Goal: Task Accomplishment & Management: Manage account settings

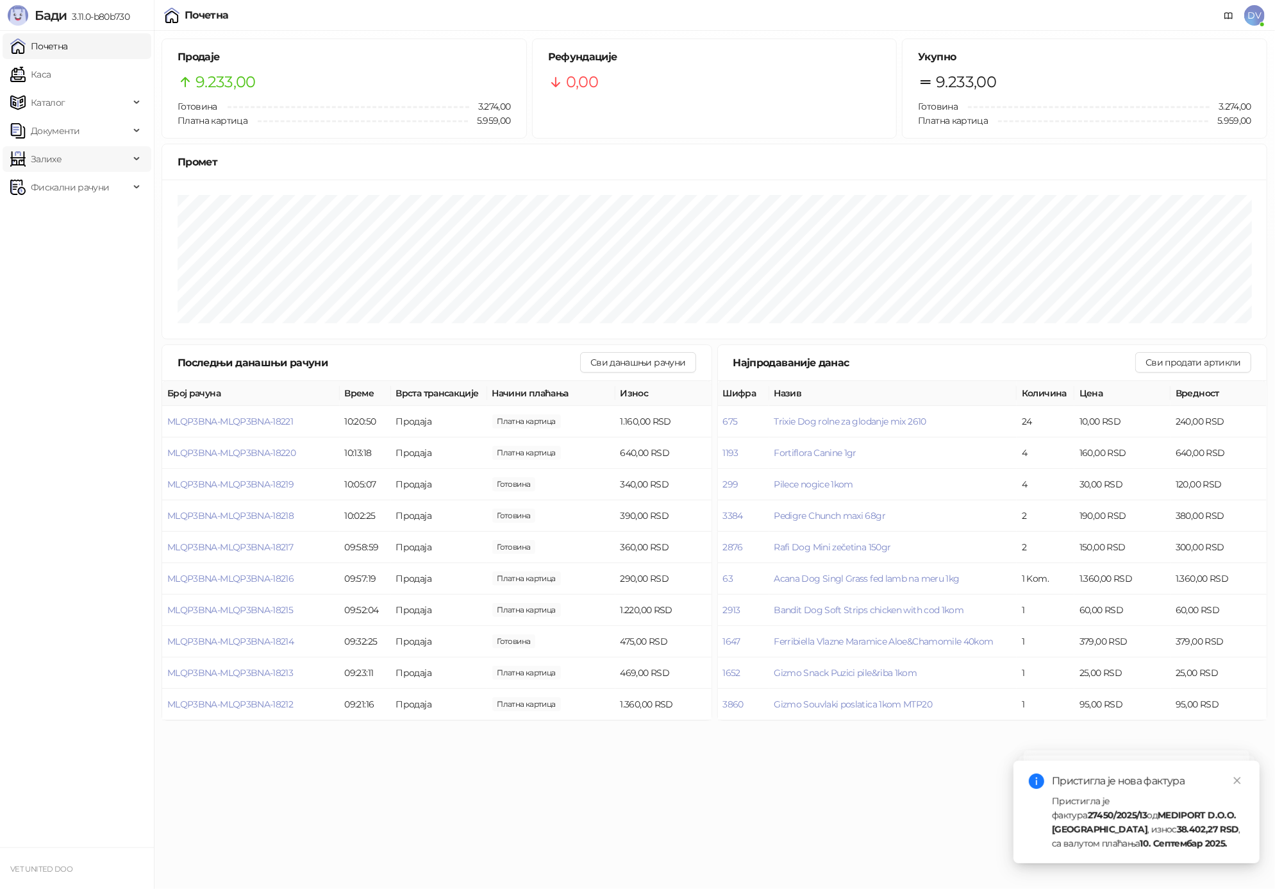
click at [96, 148] on span "Залихе" at bounding box center [69, 159] width 119 height 26
click at [100, 133] on span "Документи" at bounding box center [69, 131] width 119 height 26
click at [78, 158] on link "Улазни документи" at bounding box center [66, 159] width 102 height 26
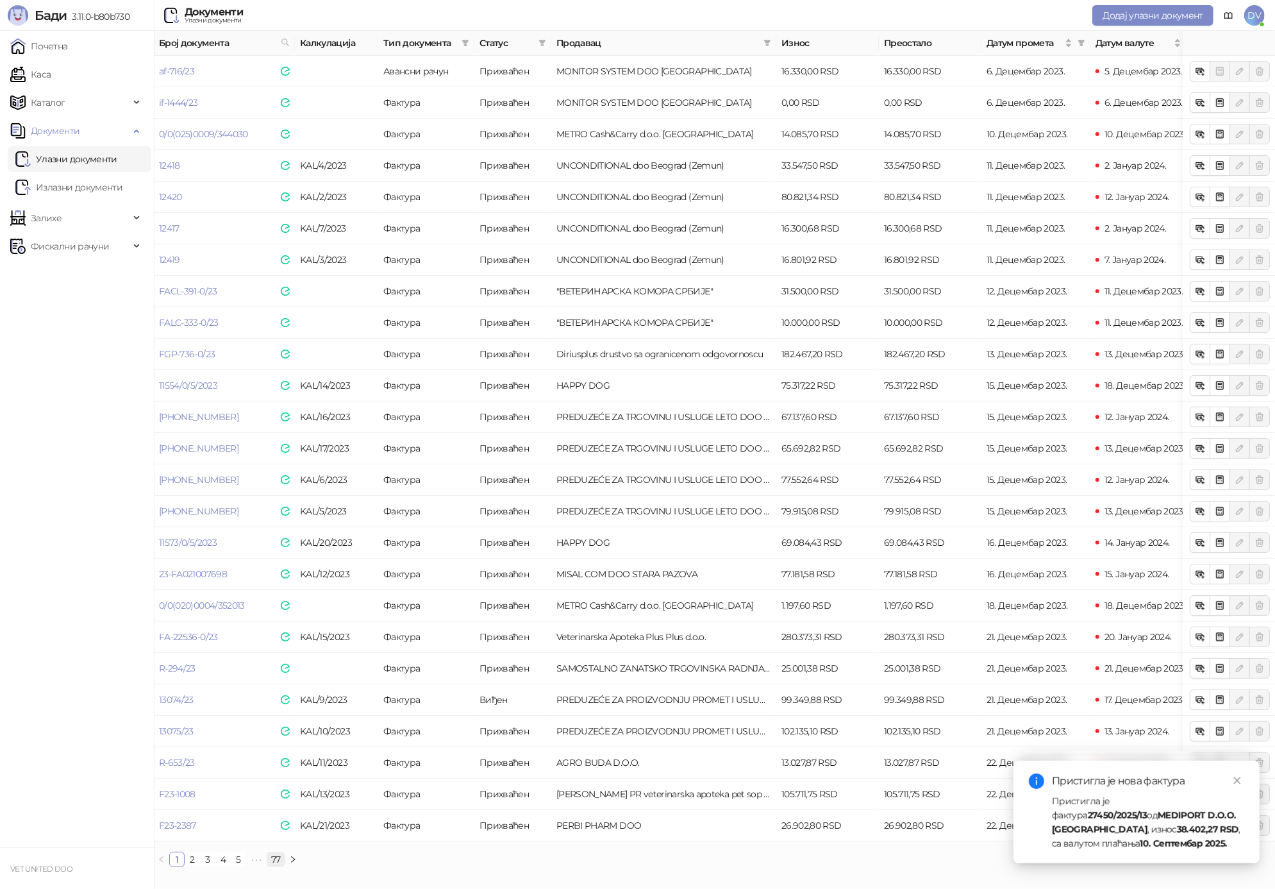
click at [278, 857] on link "77" at bounding box center [275, 859] width 17 height 14
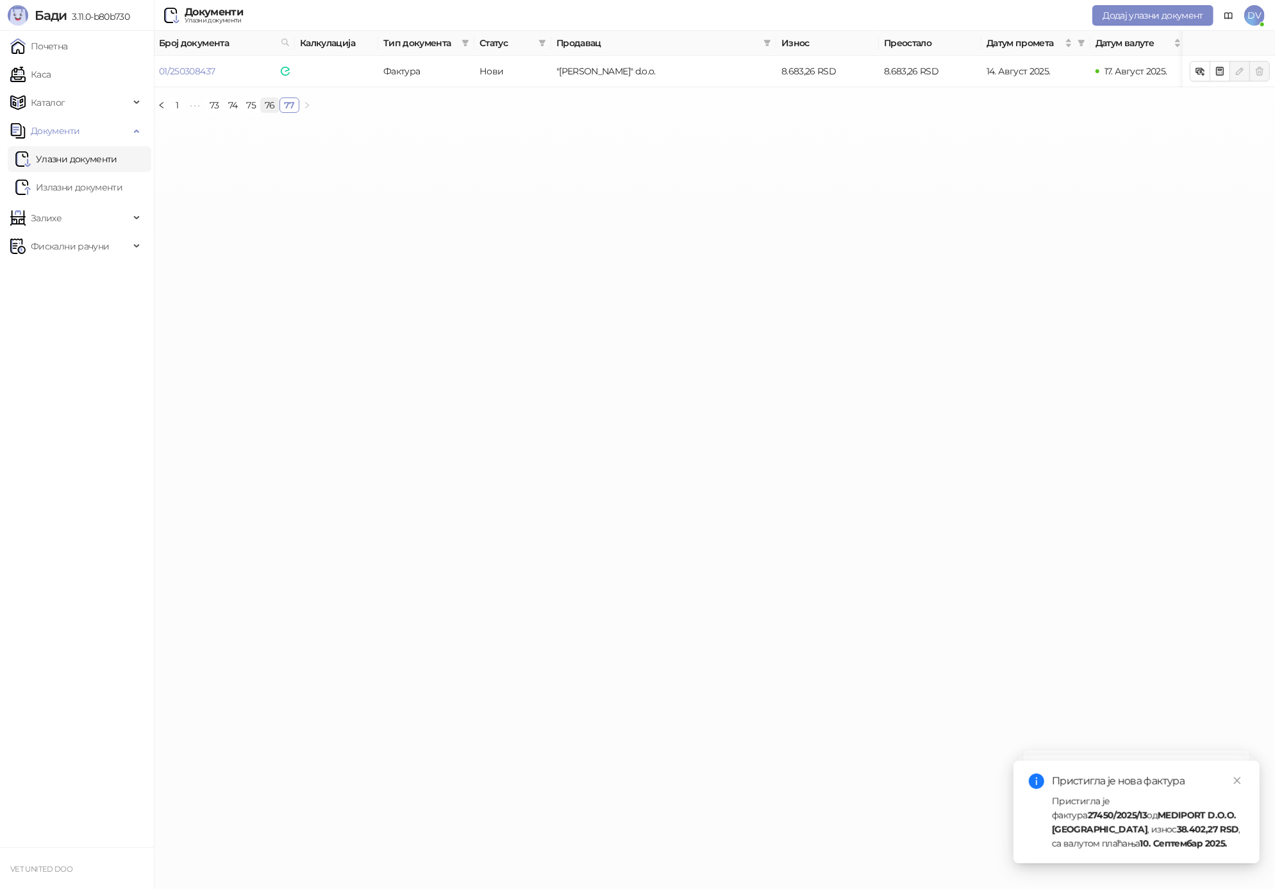
click at [274, 107] on link "76" at bounding box center [270, 105] width 18 height 14
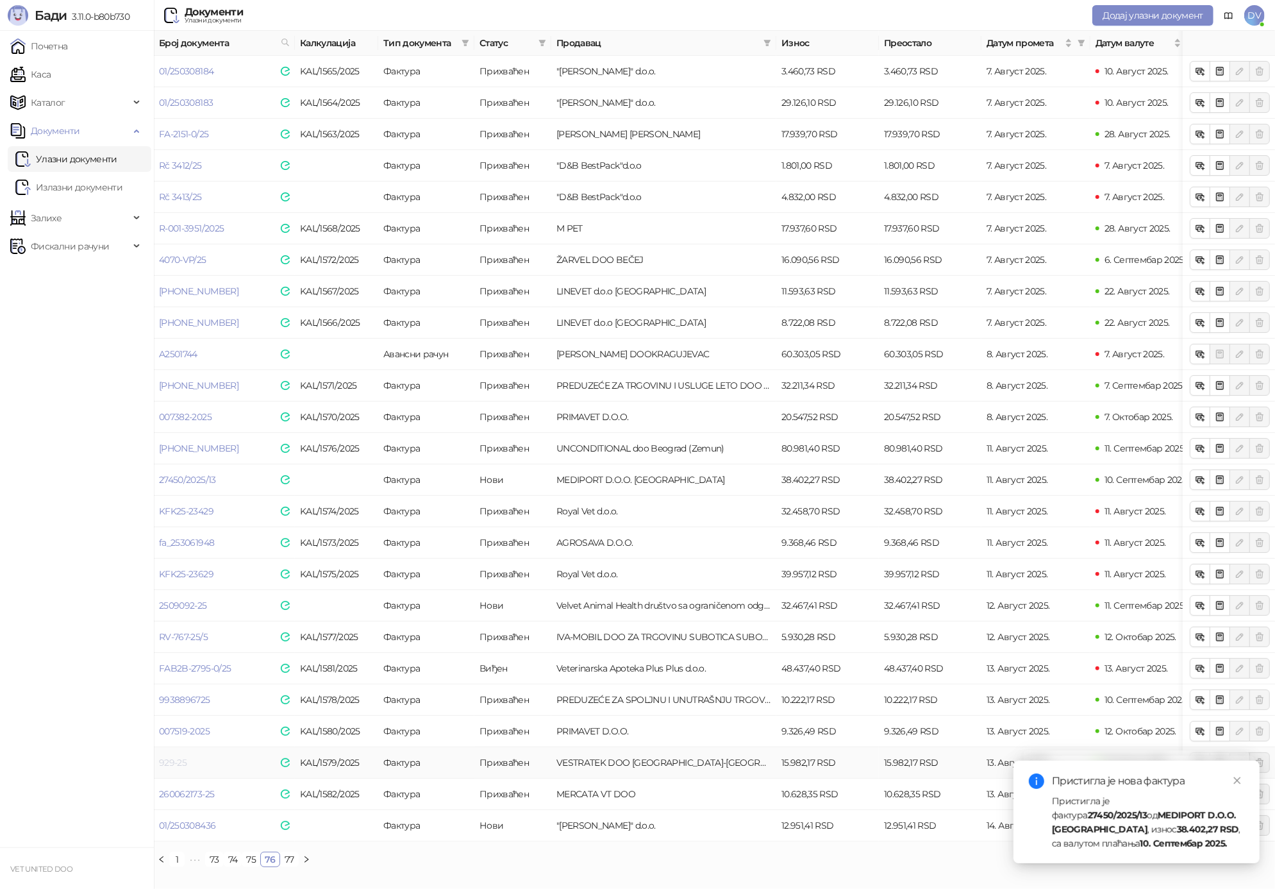
click at [183, 765] on link "929-25" at bounding box center [173, 763] width 28 height 12
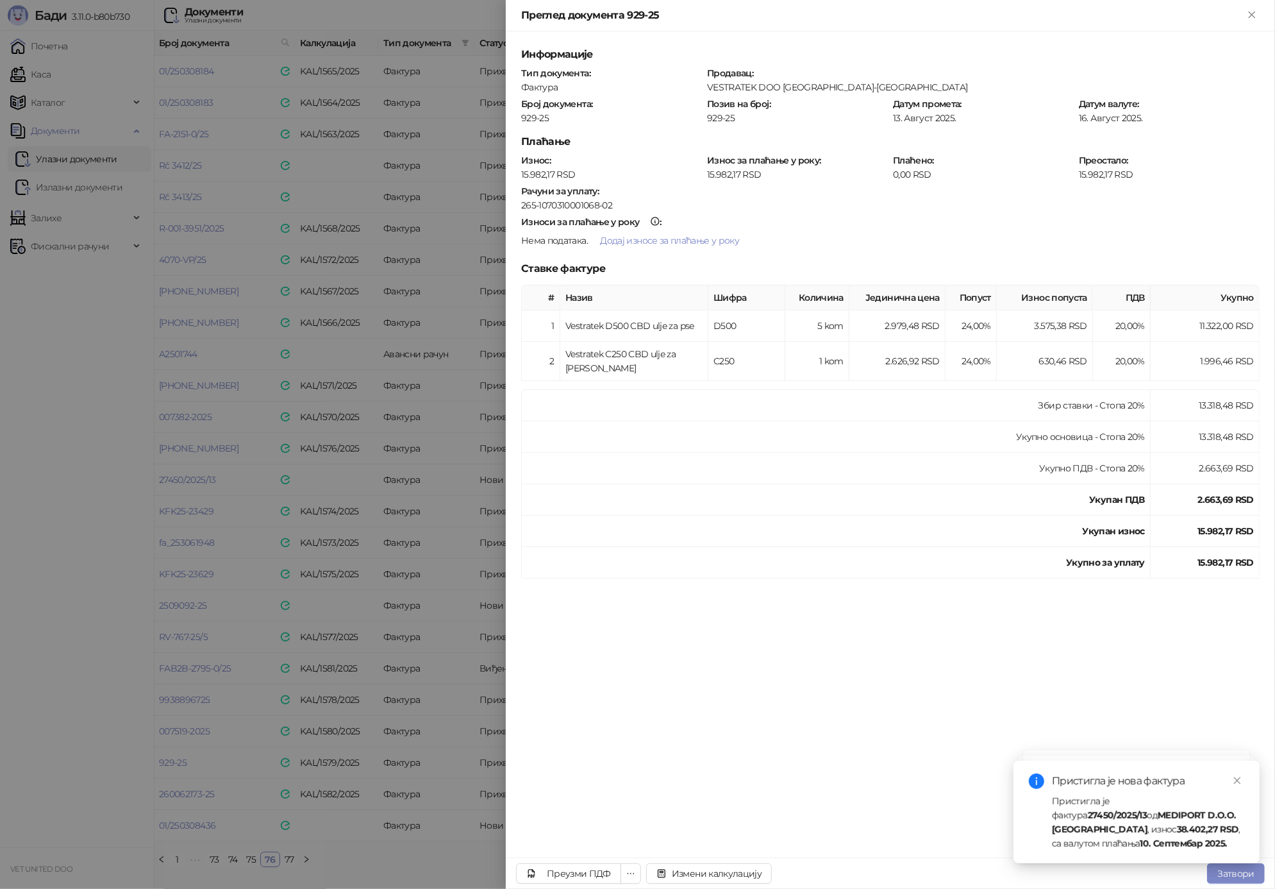
click at [329, 587] on div at bounding box center [637, 444] width 1275 height 889
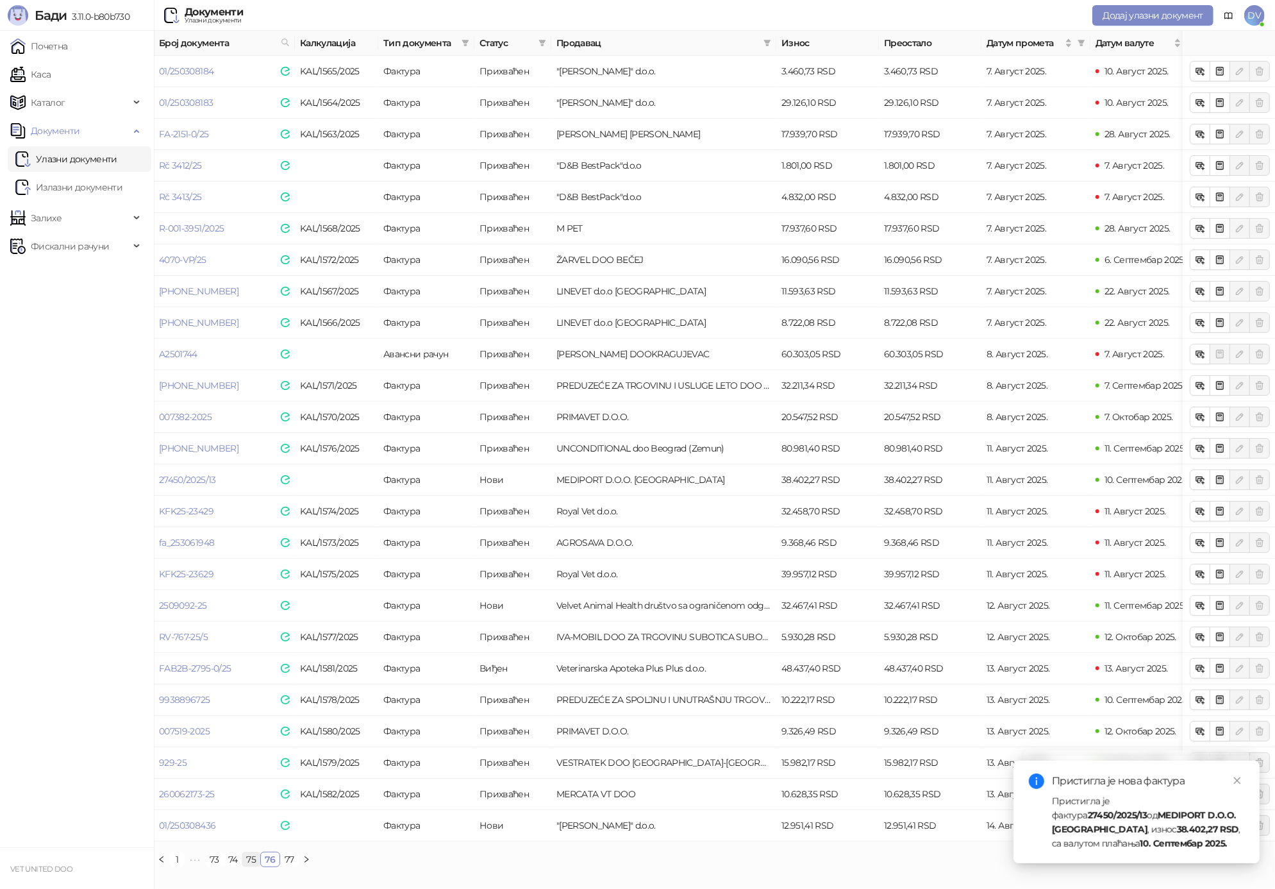
click at [255, 862] on link "75" at bounding box center [250, 859] width 17 height 14
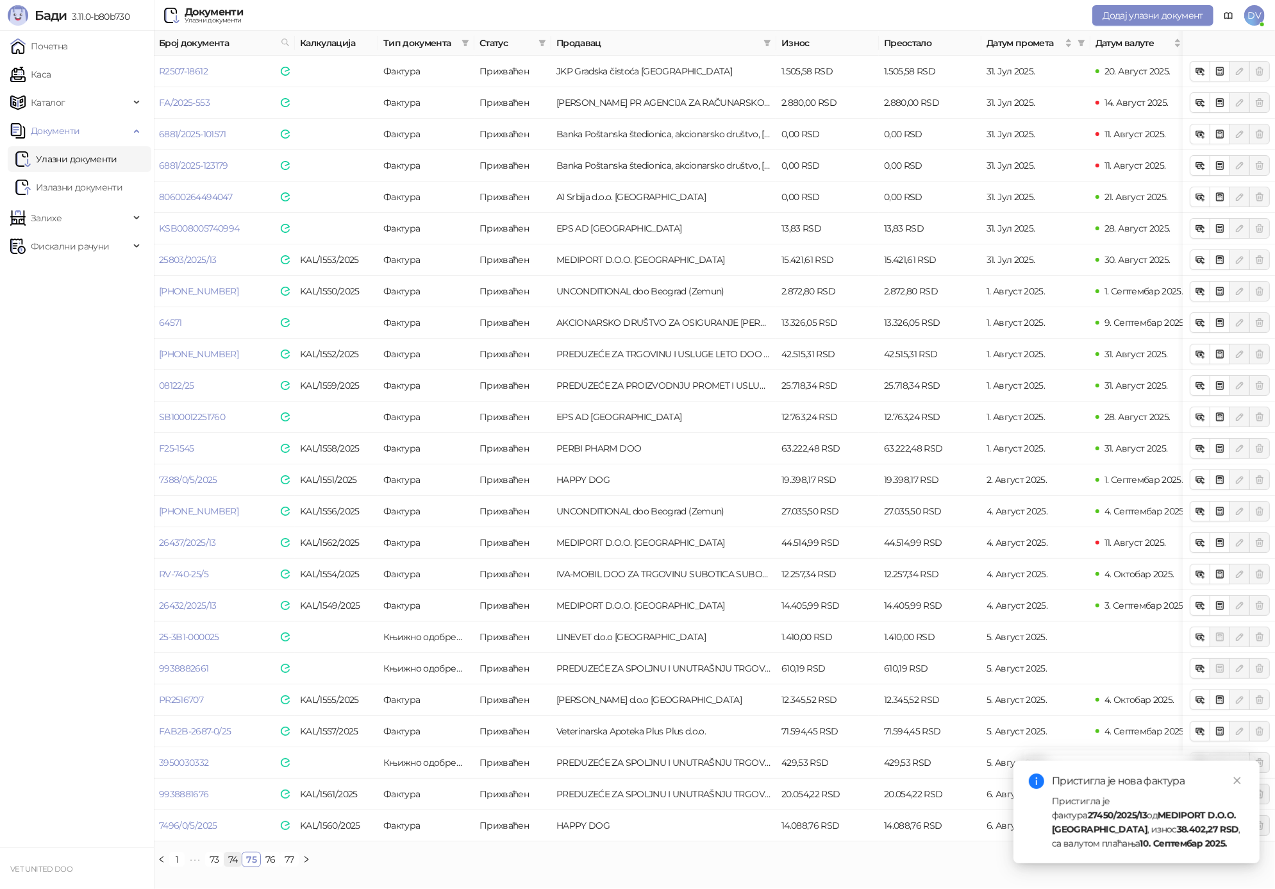
click at [238, 860] on link "74" at bounding box center [232, 859] width 17 height 14
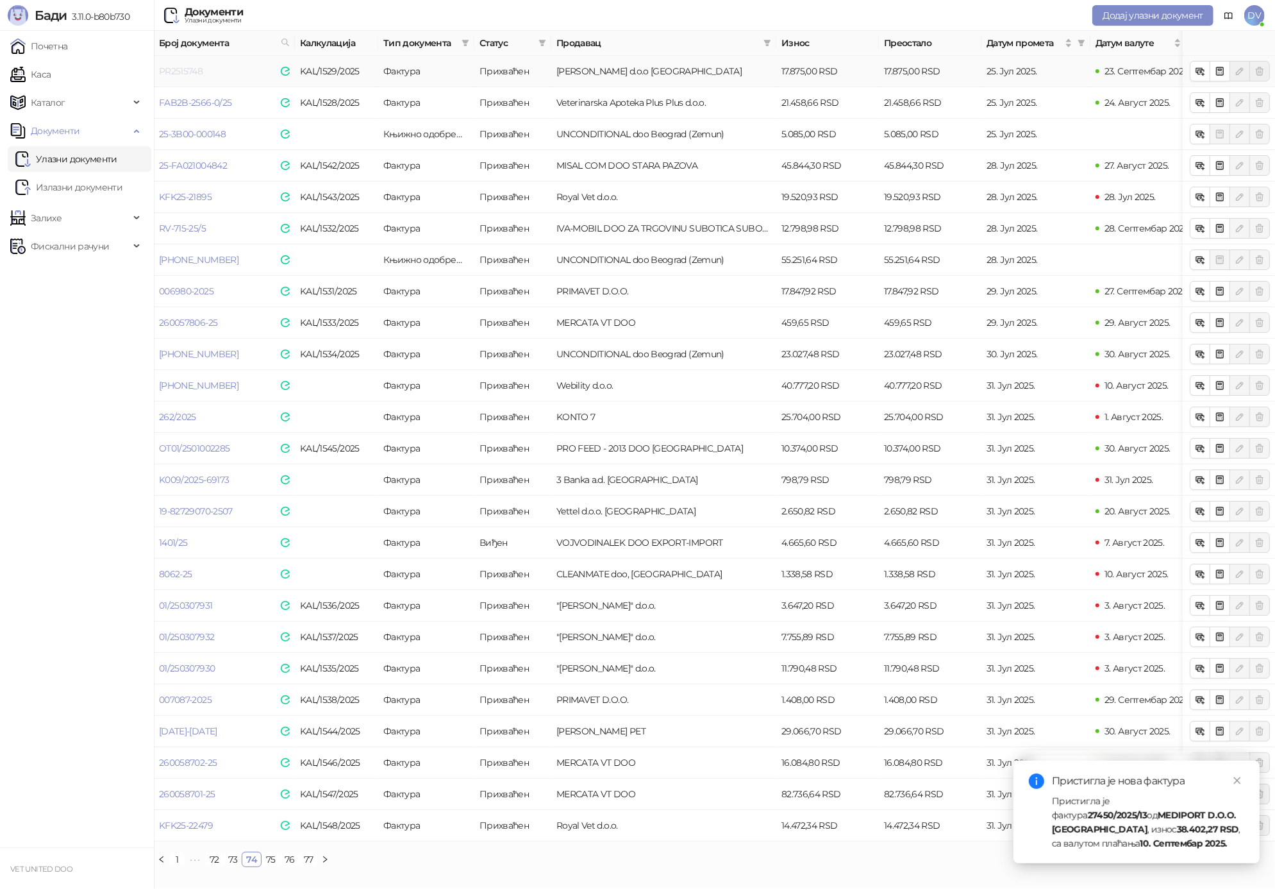
click at [197, 71] on link "PR2515748" at bounding box center [181, 71] width 44 height 12
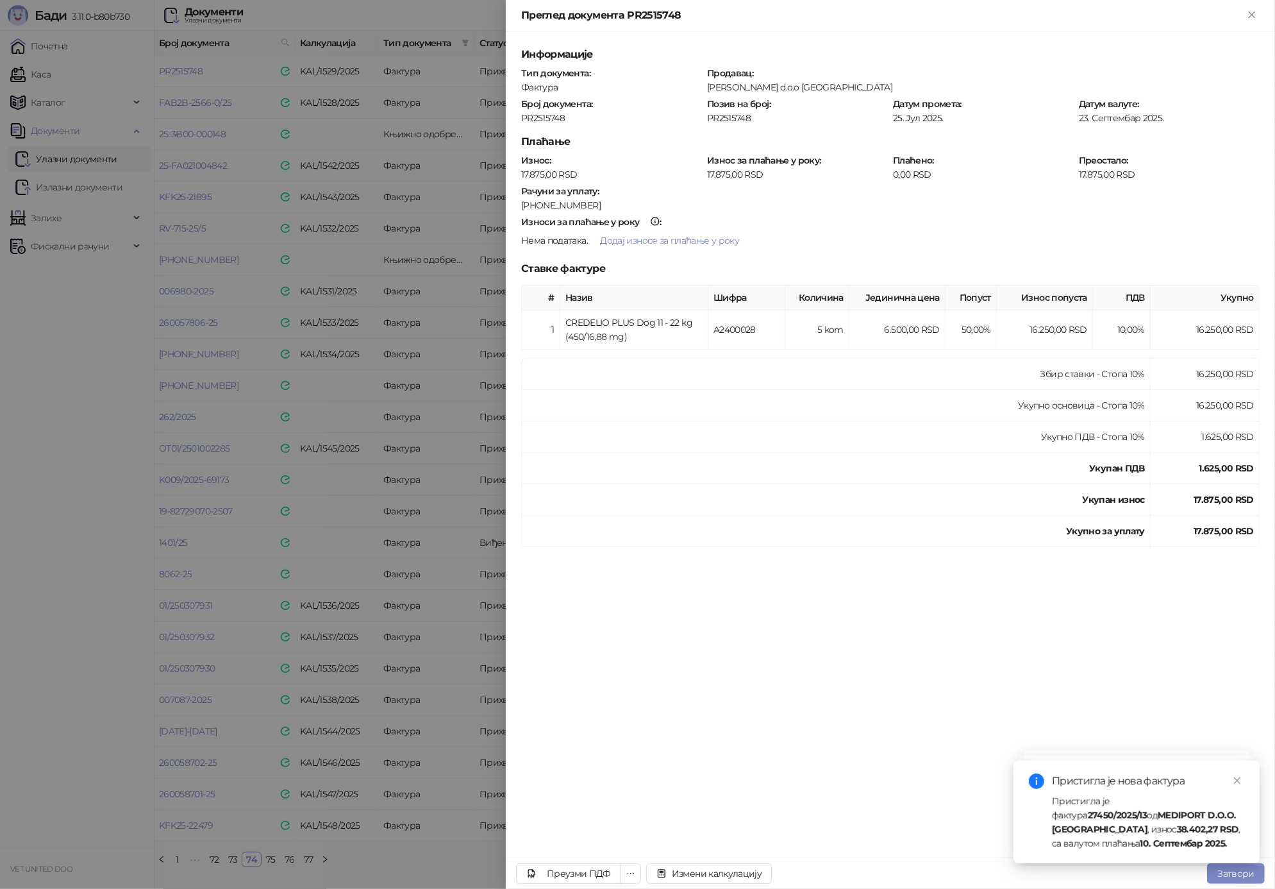
click at [282, 292] on div at bounding box center [637, 444] width 1275 height 889
